Goal: Transaction & Acquisition: Purchase product/service

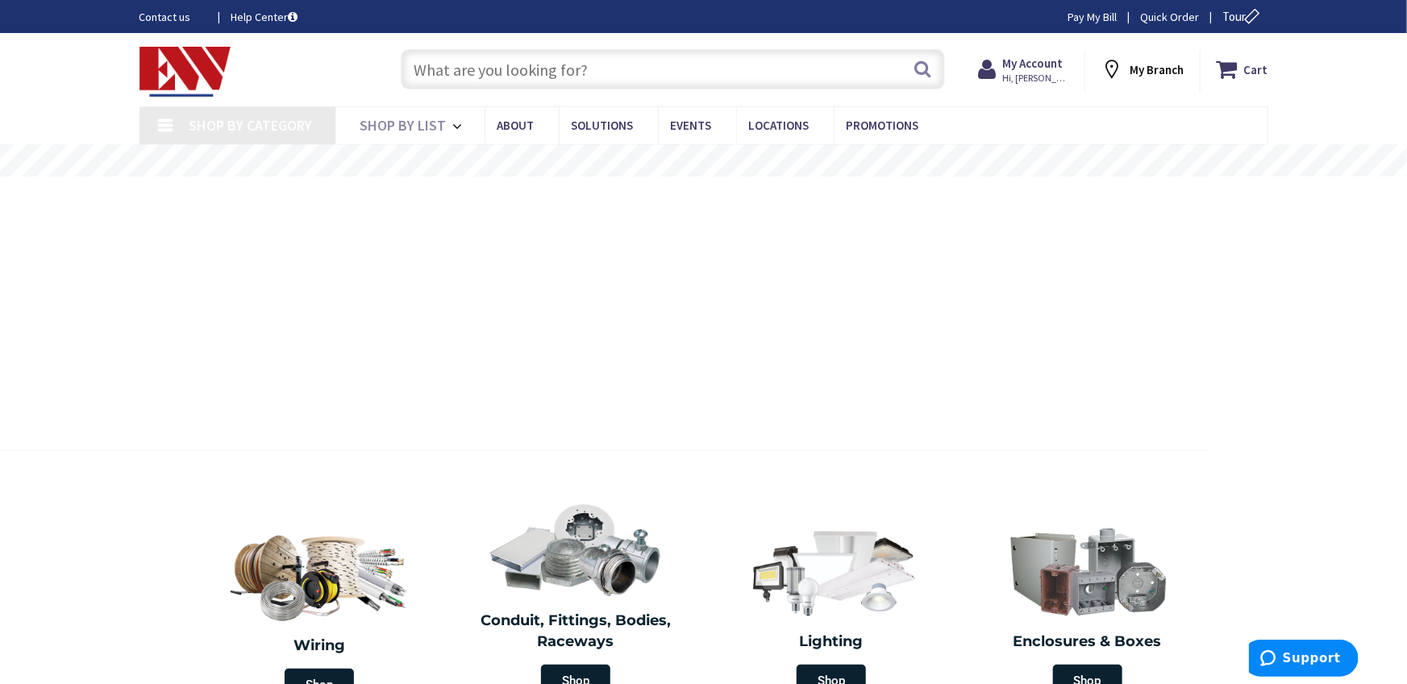
click at [545, 65] on input "text" at bounding box center [673, 69] width 544 height 40
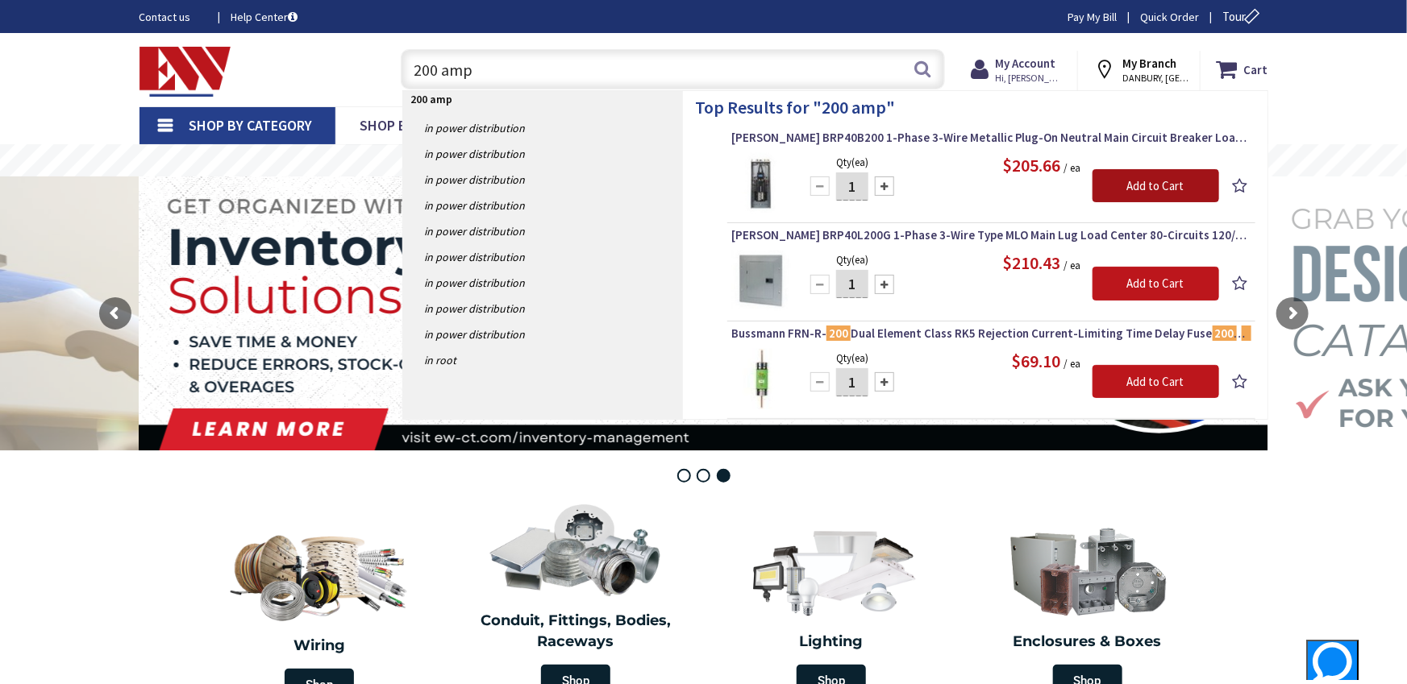
click at [1104, 181] on input "Add to Cart" at bounding box center [1155, 186] width 127 height 34
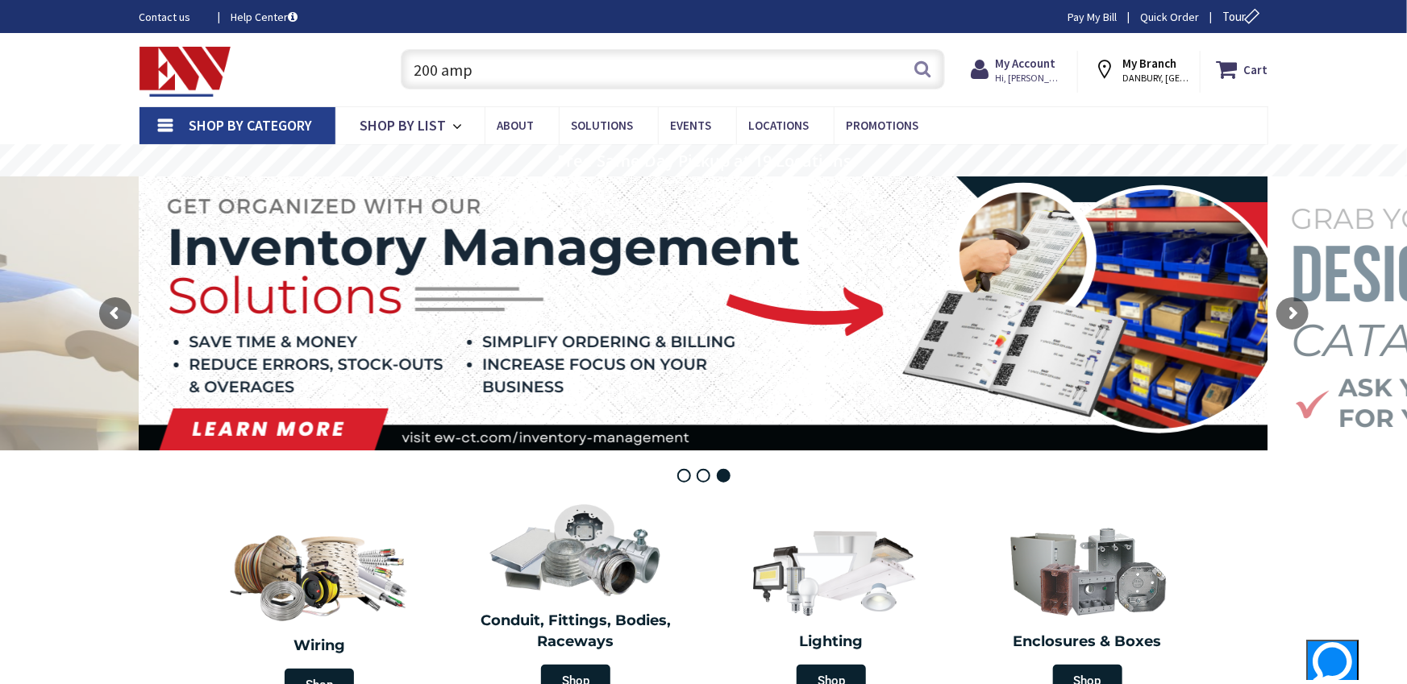
click at [566, 71] on input "200 amp" at bounding box center [673, 69] width 544 height 40
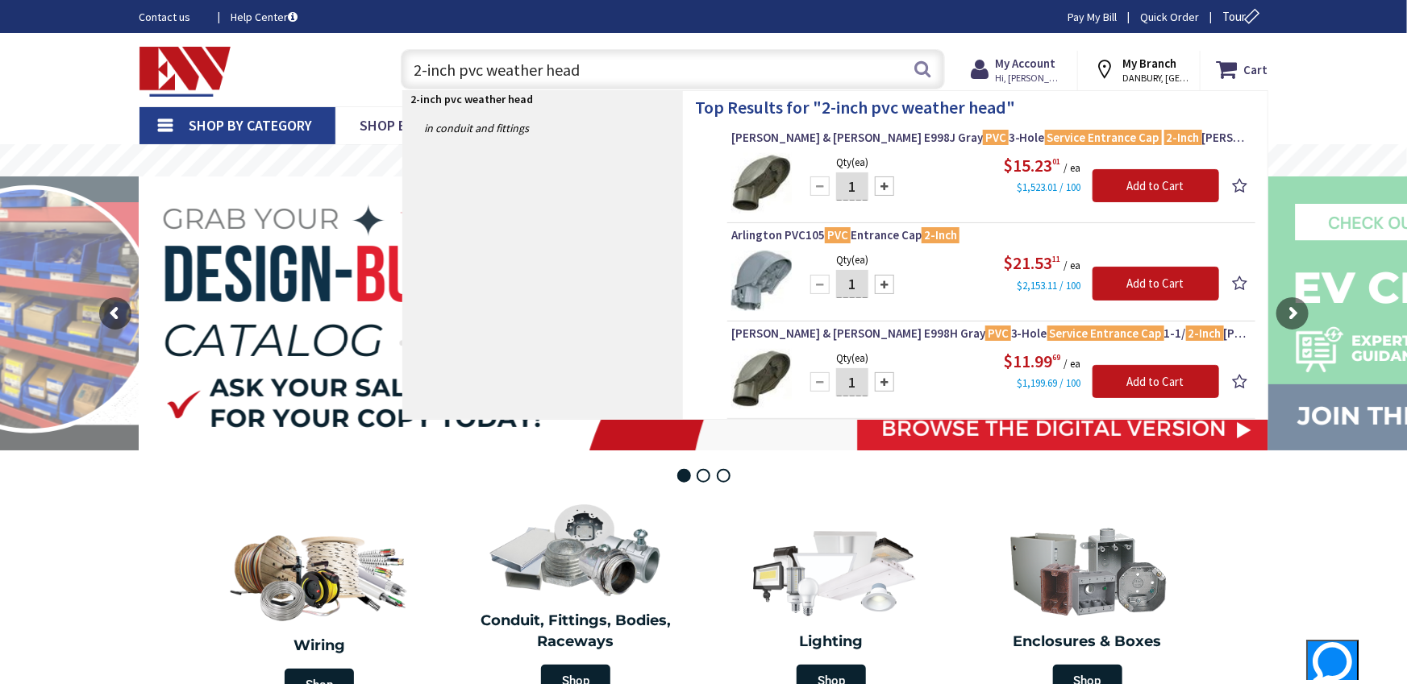
click at [573, 74] on input "2-inch pvc weather head" at bounding box center [673, 69] width 544 height 40
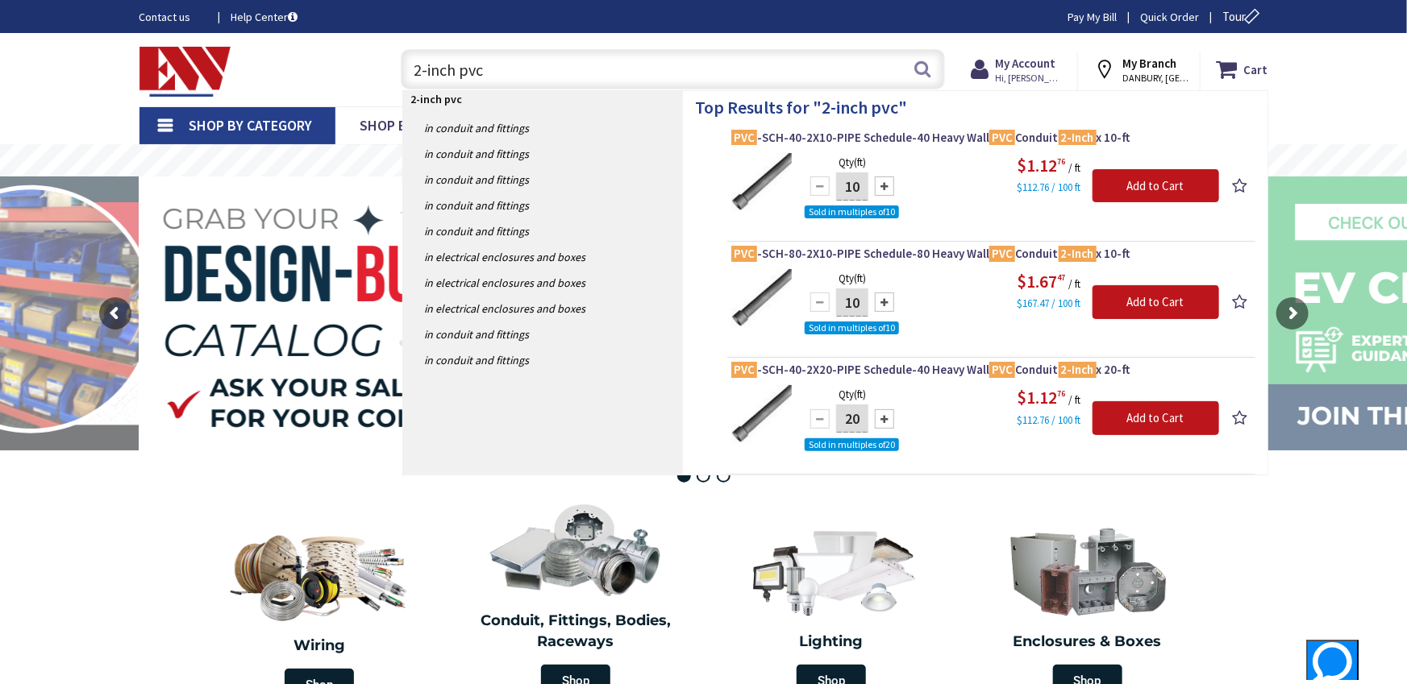
click at [573, 74] on input "2-inch pvc" at bounding box center [673, 69] width 544 height 40
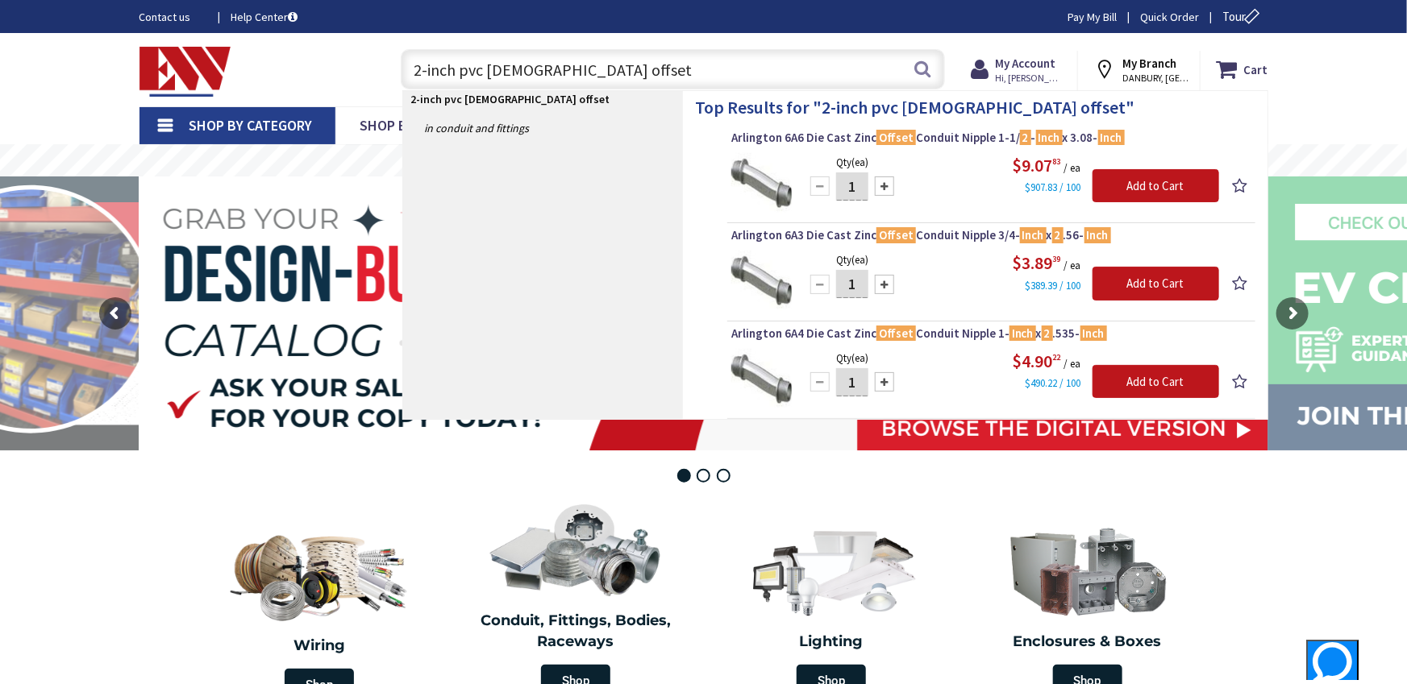
click at [514, 71] on input "2-inch pvc [DEMOGRAPHIC_DATA] offset" at bounding box center [673, 69] width 544 height 40
click at [513, 71] on input "2-inch pvc [DEMOGRAPHIC_DATA] offset" at bounding box center [673, 69] width 544 height 40
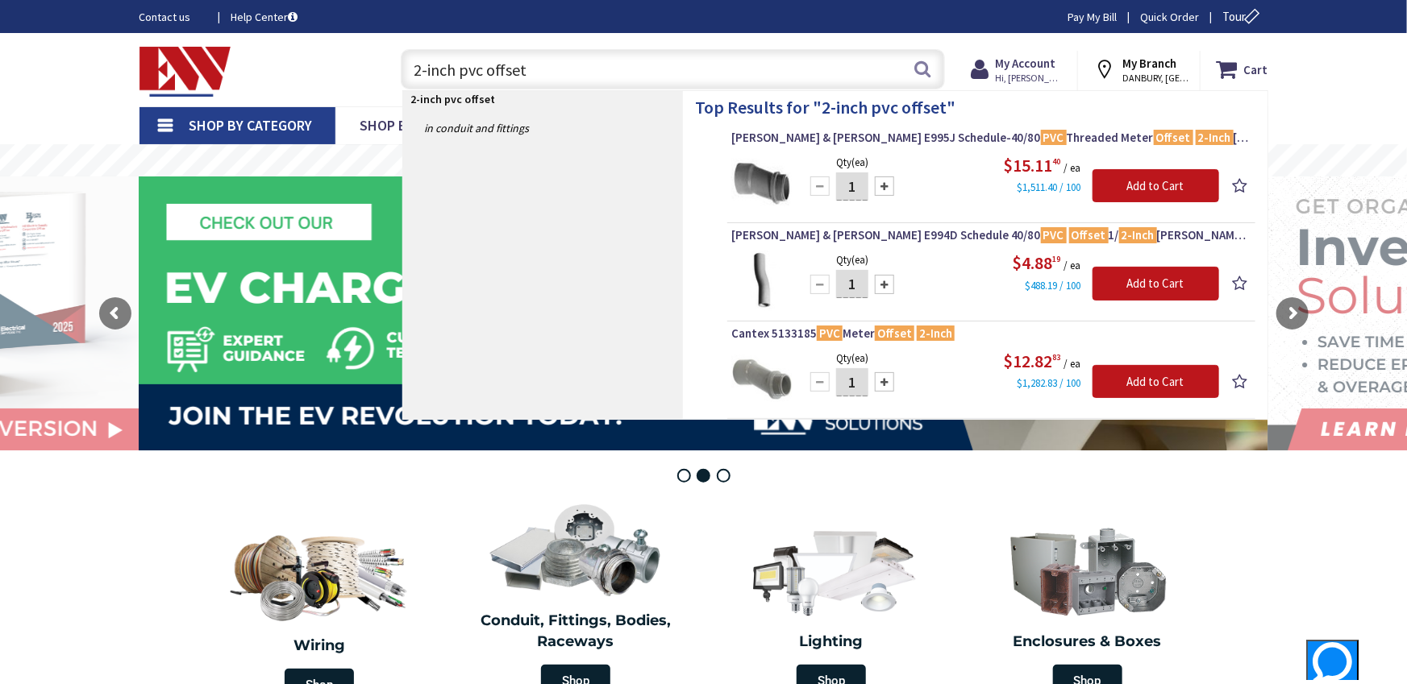
click at [513, 71] on input "2-inch pvc offset" at bounding box center [673, 69] width 544 height 40
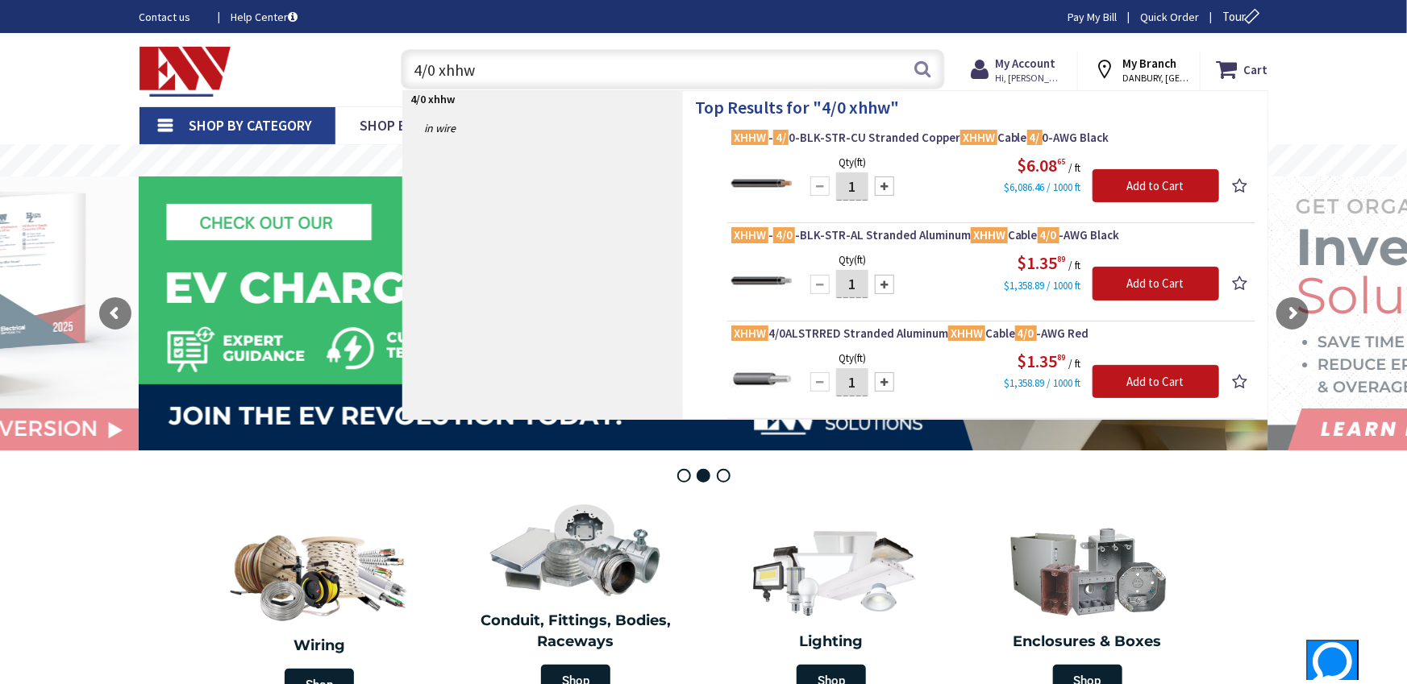
click at [513, 71] on input "4/0 xhhw" at bounding box center [673, 69] width 544 height 40
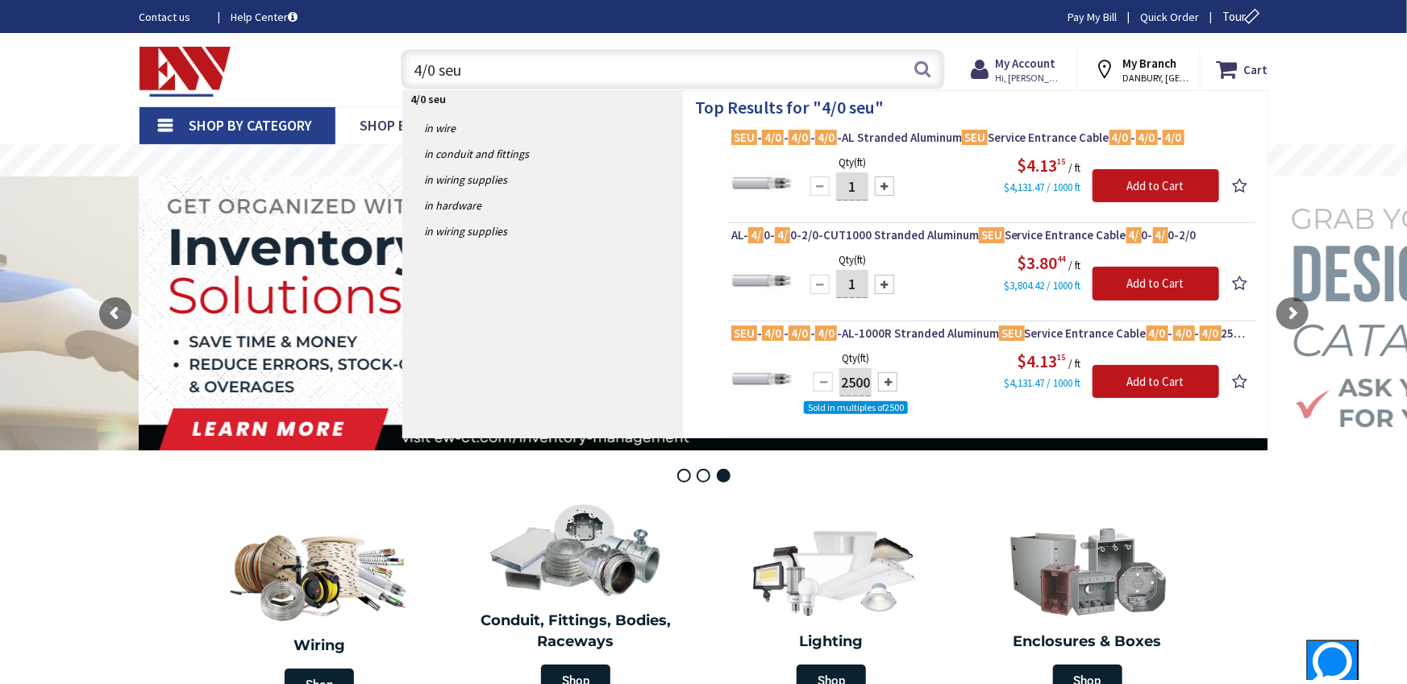
click at [513, 71] on input "4/0 seu" at bounding box center [673, 69] width 544 height 40
type input "4/0"
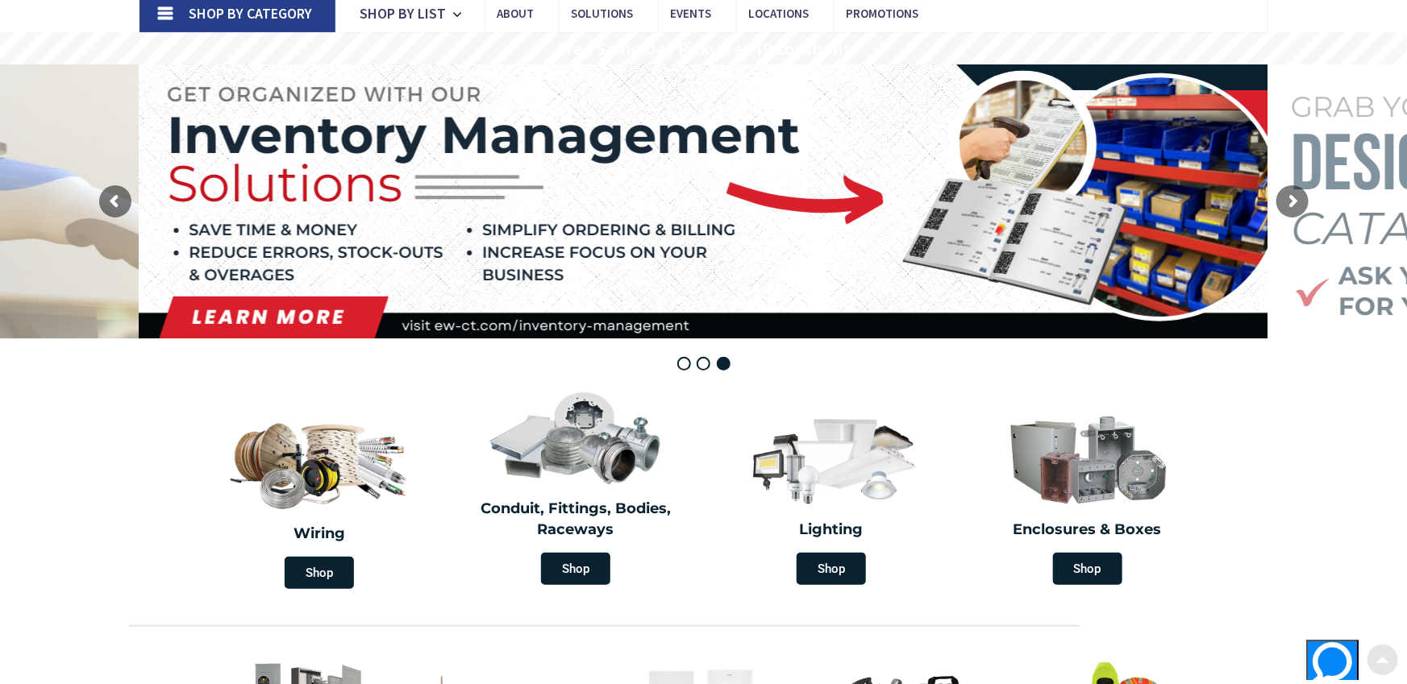
scroll to position [115, 0]
